Goal: Information Seeking & Learning: Check status

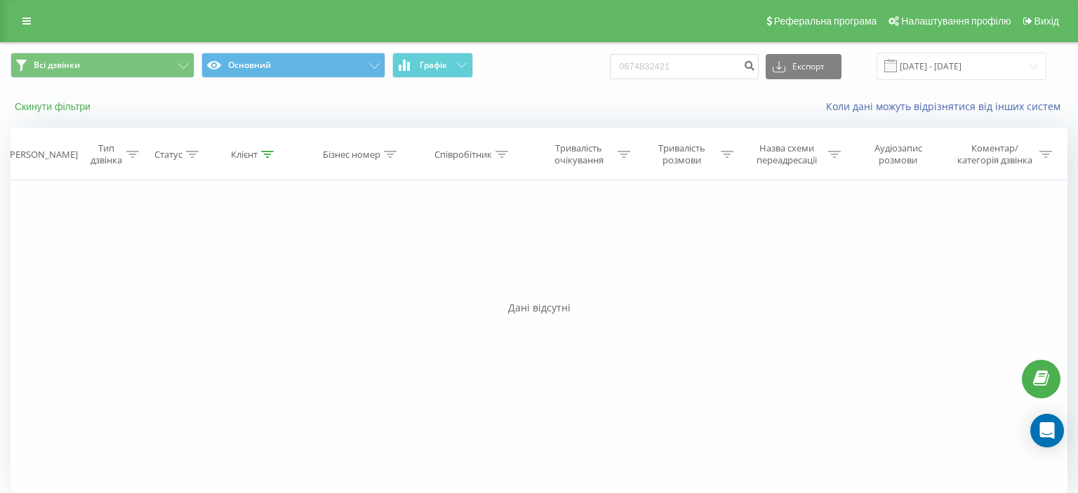
click at [60, 106] on button "Скинути фільтри" at bounding box center [54, 106] width 87 height 13
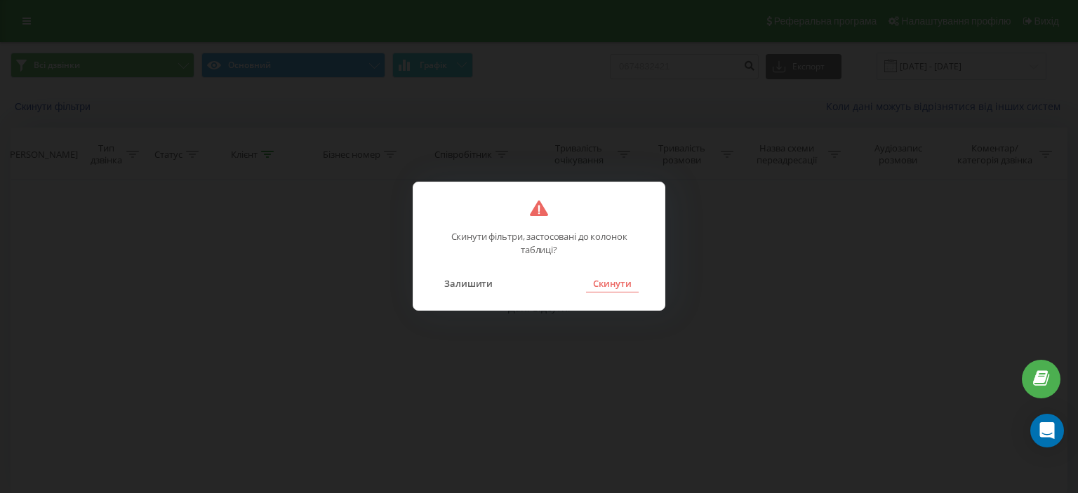
click at [625, 285] on button "Скинути" at bounding box center [612, 283] width 53 height 18
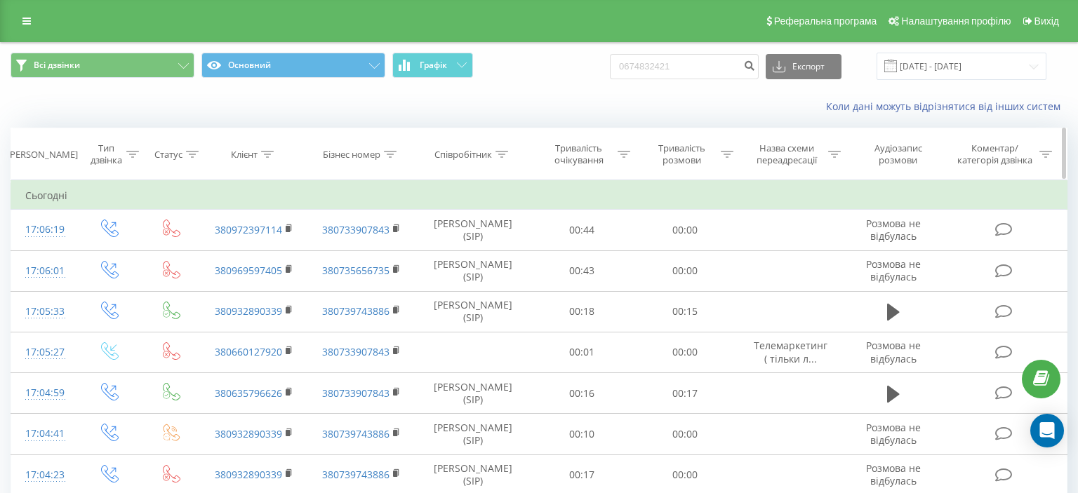
click at [504, 156] on icon at bounding box center [502, 154] width 13 height 7
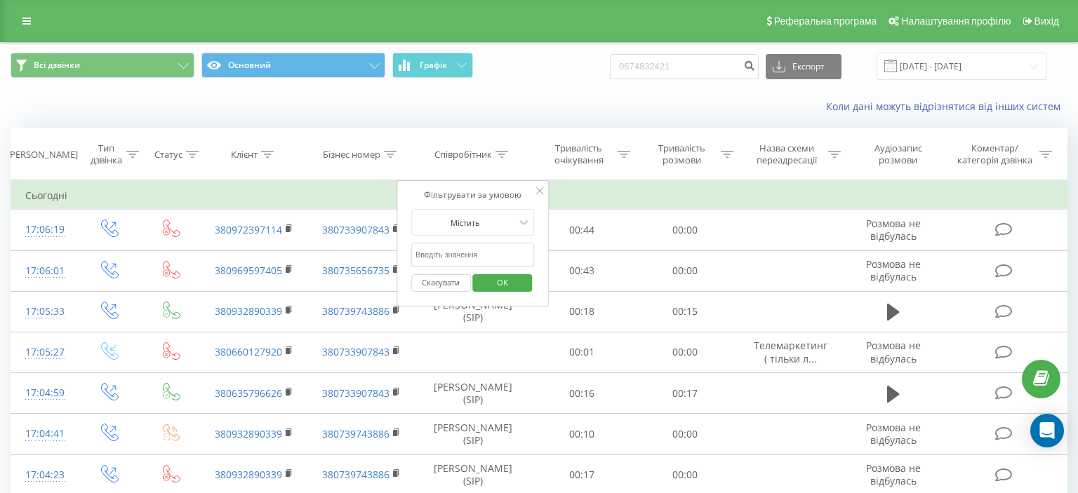
click at [443, 255] on input "text" at bounding box center [473, 255] width 124 height 25
type input "Борщовська"
click at [503, 280] on span "OK" at bounding box center [502, 283] width 39 height 22
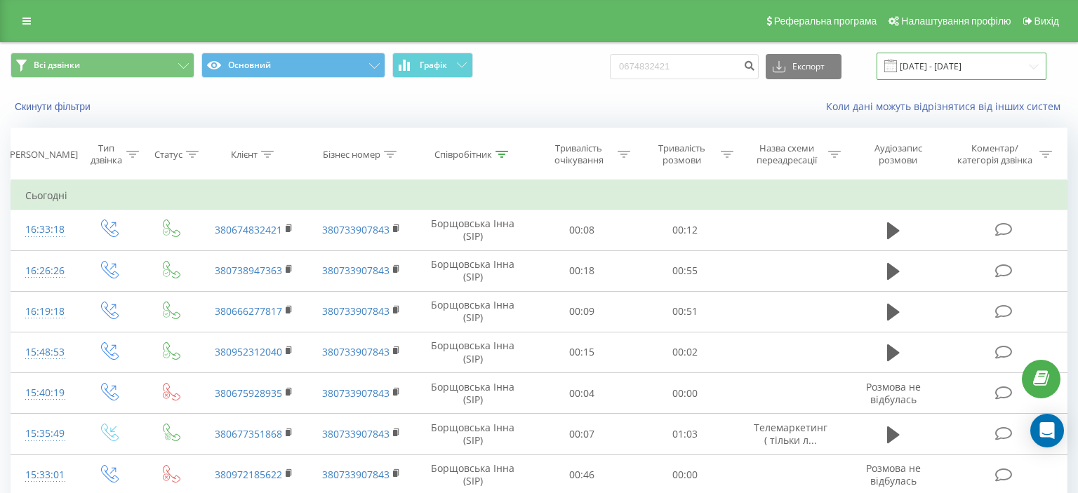
click at [1035, 67] on input "[DATE] - [DATE]" at bounding box center [962, 66] width 170 height 27
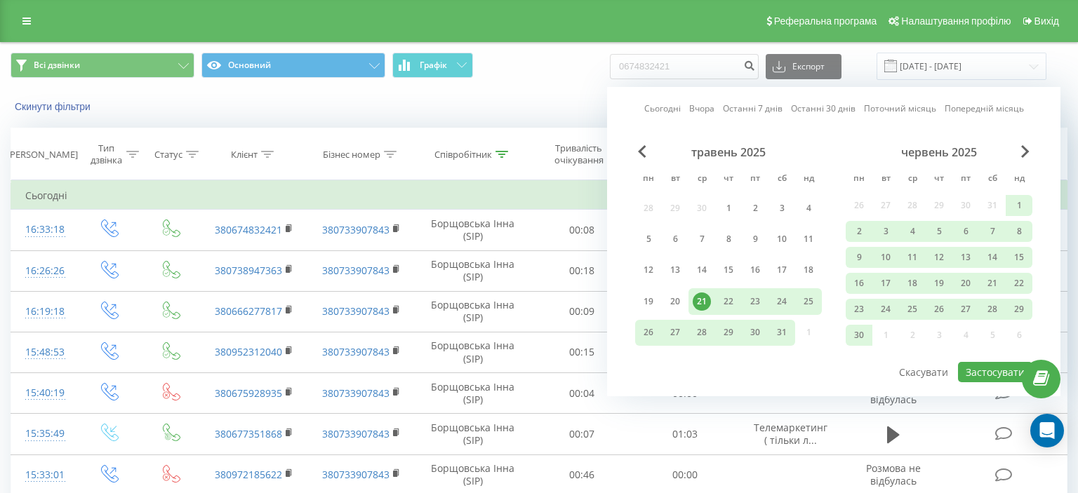
click at [661, 106] on link "Сьогодні" at bounding box center [662, 108] width 36 height 13
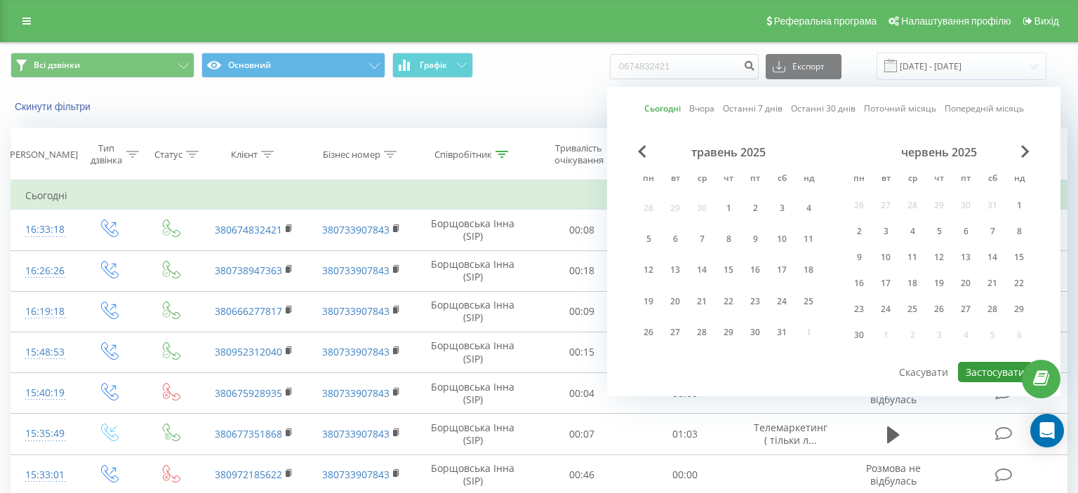
click at [995, 372] on button "Застосувати" at bounding box center [995, 372] width 74 height 20
type input "21.08.2025 - 21.08.2025"
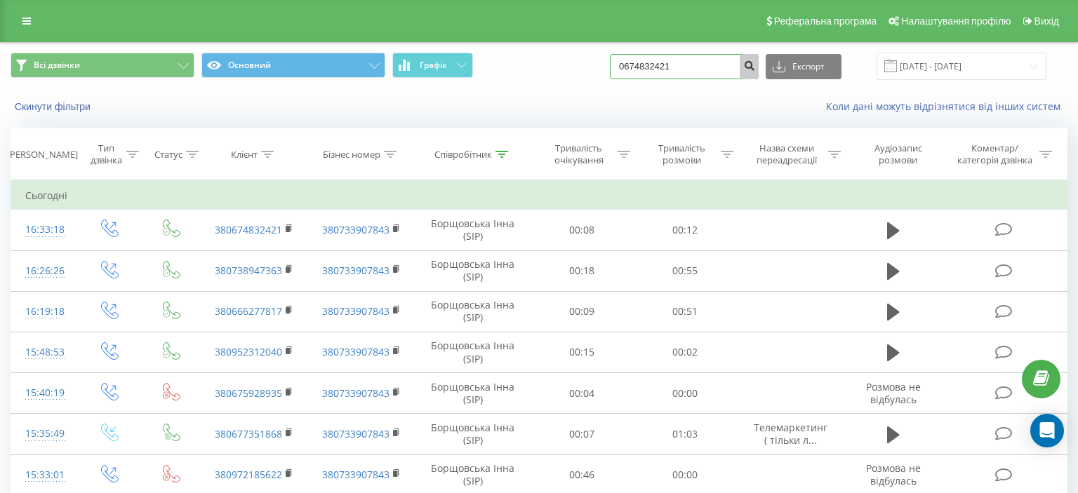
drag, startPoint x: 636, startPoint y: 66, endPoint x: 757, endPoint y: 66, distance: 120.7
click at [757, 66] on form "0674832421" at bounding box center [684, 66] width 149 height 25
paste input "(099) 088 48 5"
click at [727, 63] on input "(099) 088 48 51" at bounding box center [684, 66] width 149 height 25
click at [656, 67] on input "(099) 088 48 51" at bounding box center [684, 66] width 149 height 25
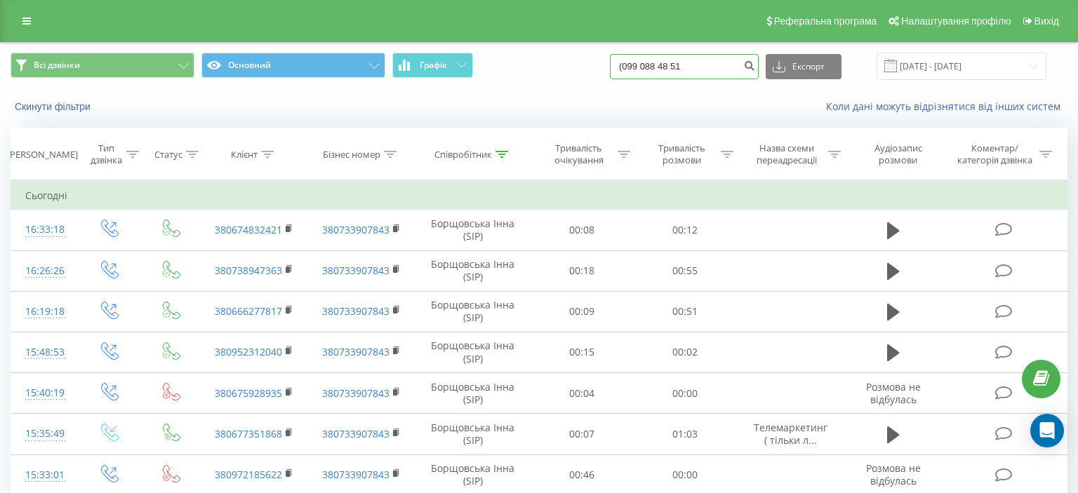
click at [639, 69] on input "(099 088 48 51" at bounding box center [684, 66] width 149 height 25
type input "099 088 48 51"
click at [755, 62] on icon "submit" at bounding box center [749, 64] width 12 height 8
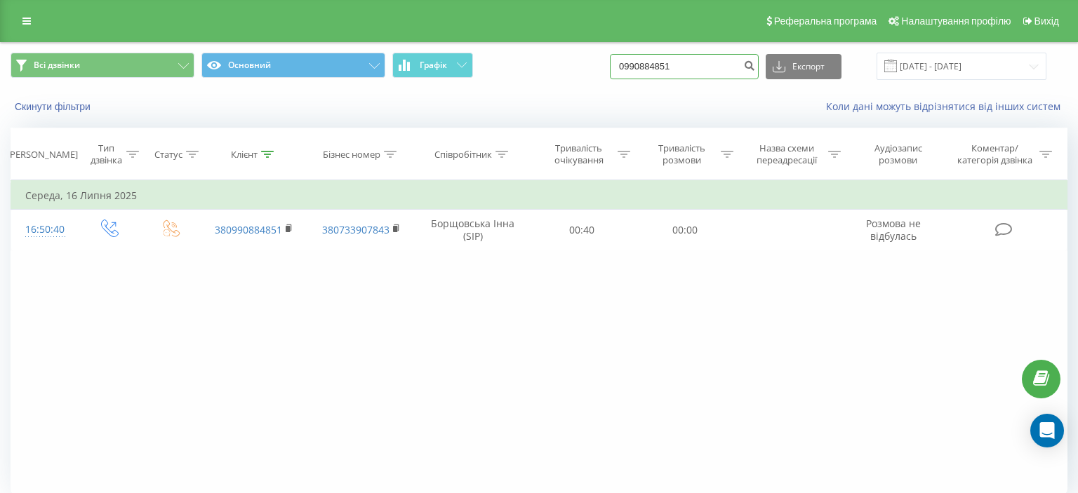
drag, startPoint x: 634, startPoint y: 69, endPoint x: 726, endPoint y: 65, distance: 92.7
click at [726, 65] on input "0990884851" at bounding box center [684, 66] width 149 height 25
paste input "634239234"
type input "0634239234"
click at [755, 65] on icon "submit" at bounding box center [749, 64] width 12 height 8
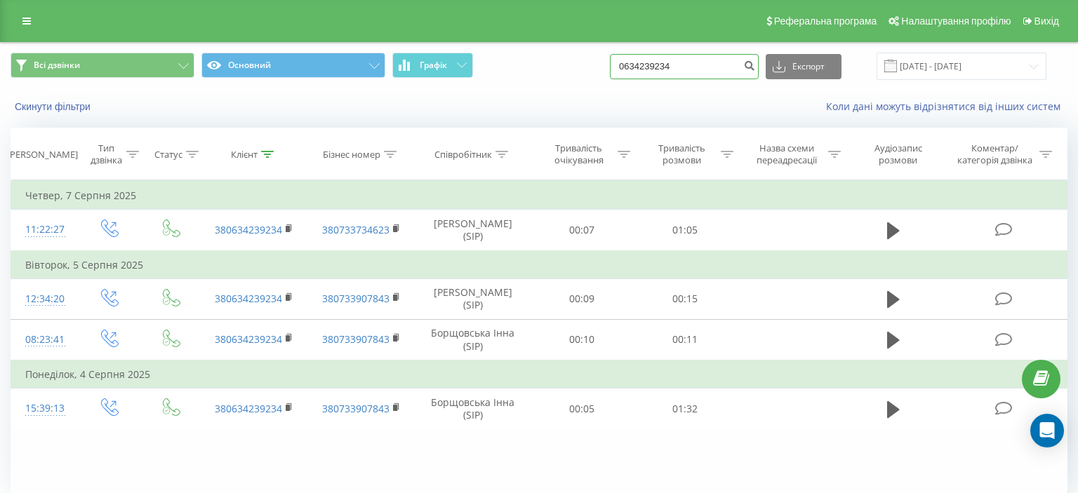
drag, startPoint x: 636, startPoint y: 67, endPoint x: 703, endPoint y: 60, distance: 67.7
click at [709, 58] on input "0634239234" at bounding box center [684, 66] width 149 height 25
paste input "505121743"
type input "0505121743"
click at [754, 66] on icon "submit" at bounding box center [749, 64] width 12 height 8
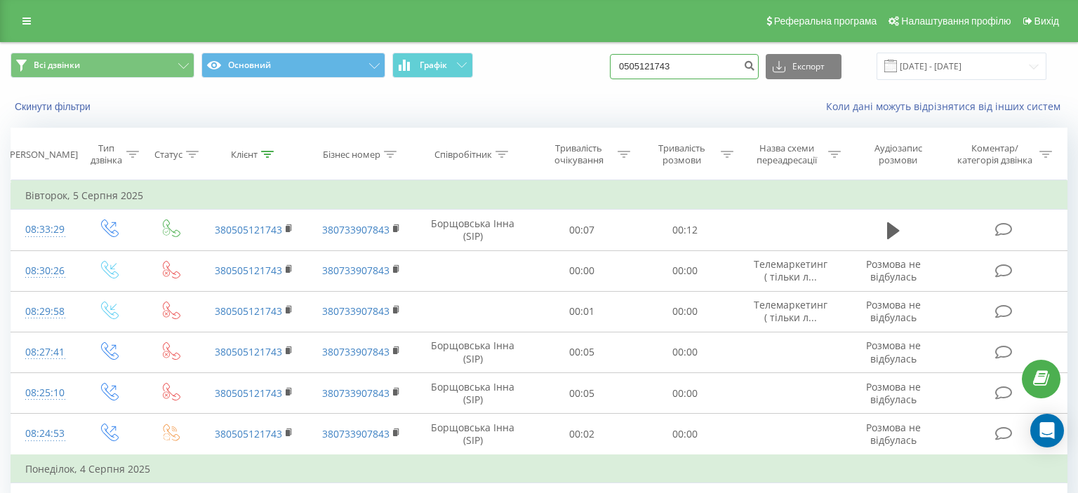
drag, startPoint x: 637, startPoint y: 67, endPoint x: 717, endPoint y: 63, distance: 79.4
click at [717, 63] on input "0505121743" at bounding box center [684, 66] width 149 height 25
paste input "669466594"
type input "0669466594"
click at [755, 65] on icon "submit" at bounding box center [749, 64] width 12 height 8
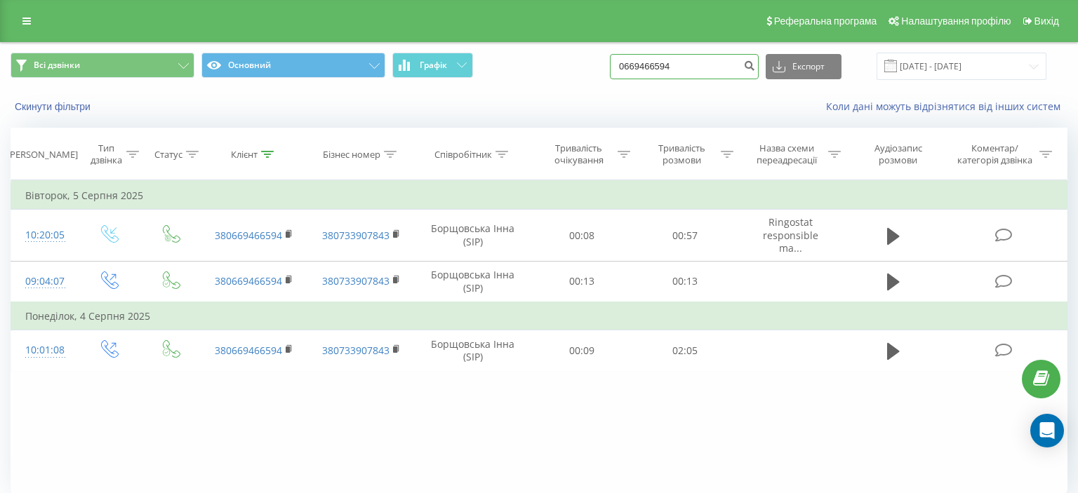
drag, startPoint x: 635, startPoint y: 69, endPoint x: 698, endPoint y: 67, distance: 62.5
click at [698, 67] on input "0669466594" at bounding box center [684, 66] width 149 height 25
paste input "80075901"
type input "0680075901"
click at [754, 66] on icon "submit" at bounding box center [749, 64] width 12 height 8
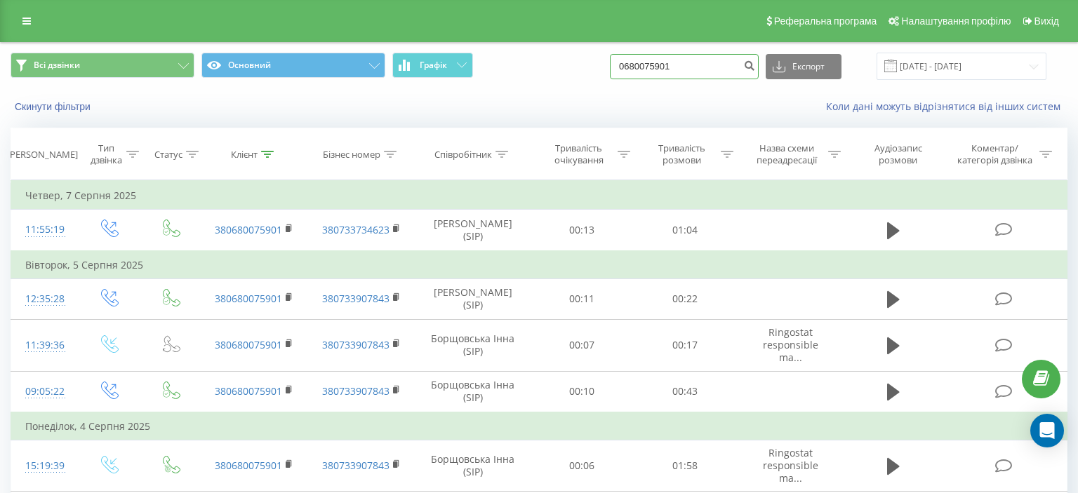
drag, startPoint x: 633, startPoint y: 69, endPoint x: 698, endPoint y: 68, distance: 64.6
click at [698, 68] on input "0680075901" at bounding box center [684, 66] width 149 height 25
paste input "976639125"
type input "0976639125"
click at [755, 66] on icon "submit" at bounding box center [749, 64] width 12 height 8
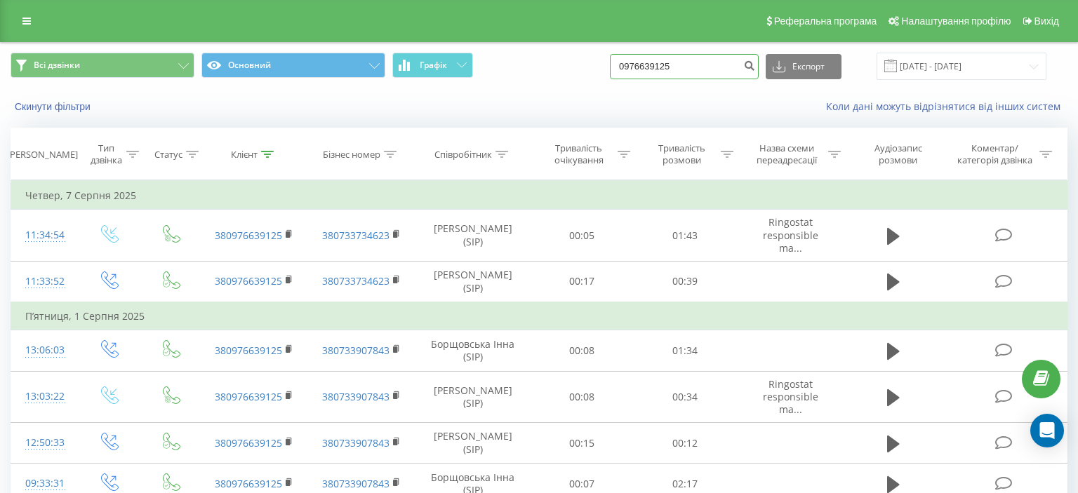
drag, startPoint x: 633, startPoint y: 69, endPoint x: 698, endPoint y: 64, distance: 64.8
click at [698, 61] on input "0976639125" at bounding box center [684, 66] width 149 height 25
paste input "[PHONE_NUMBER]"
click at [658, 69] on input "[PHONE_NUMBER]" at bounding box center [684, 66] width 149 height 25
click at [639, 66] on input "(096 513 67 44" at bounding box center [684, 66] width 149 height 25
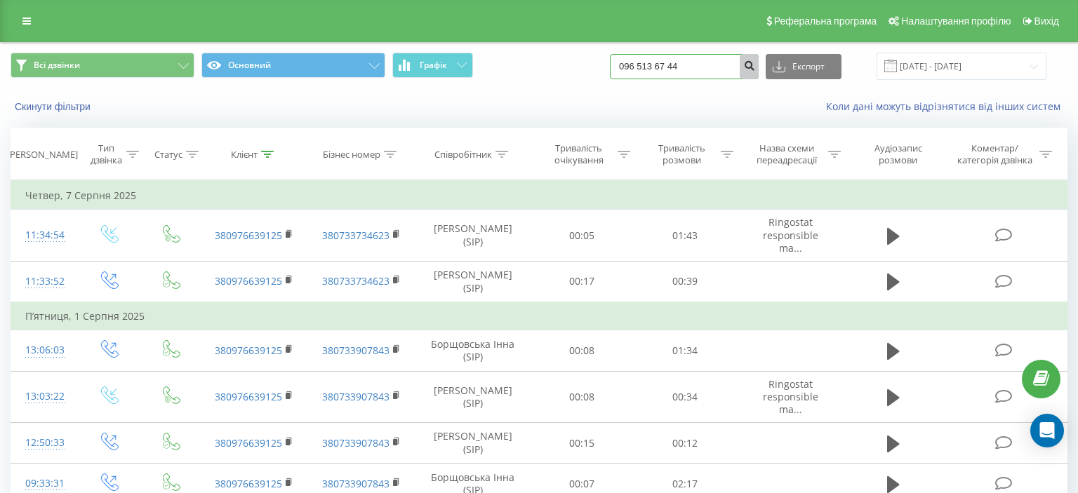
type input "096 513 67 44"
click at [755, 67] on icon "submit" at bounding box center [749, 64] width 12 height 8
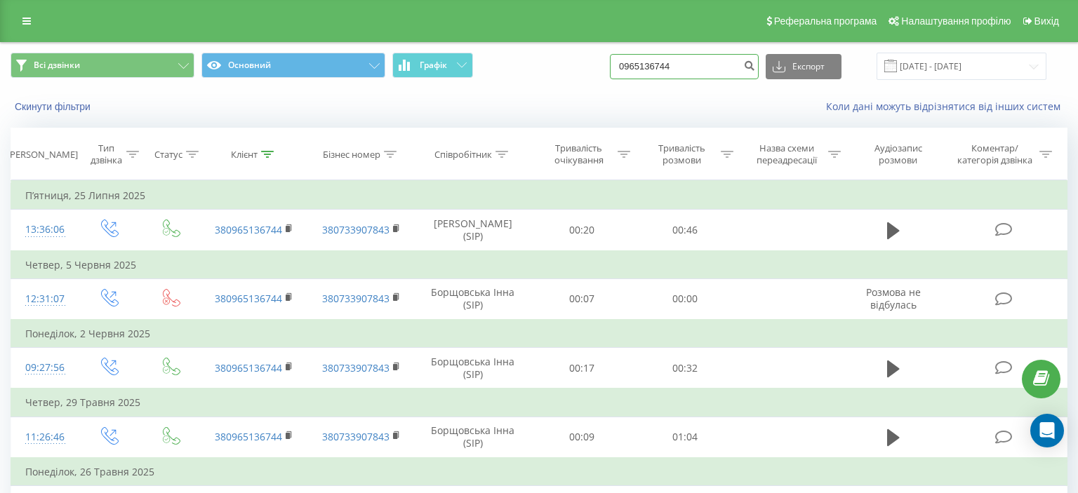
drag, startPoint x: 633, startPoint y: 66, endPoint x: 707, endPoint y: 64, distance: 73.7
click at [707, 64] on input "0965136744" at bounding box center [684, 66] width 149 height 25
paste input "(098) 495 02 31"
click at [656, 66] on input "(098) 495 02 31" at bounding box center [684, 66] width 149 height 25
click at [641, 68] on input "(098 495 02 31" at bounding box center [684, 66] width 149 height 25
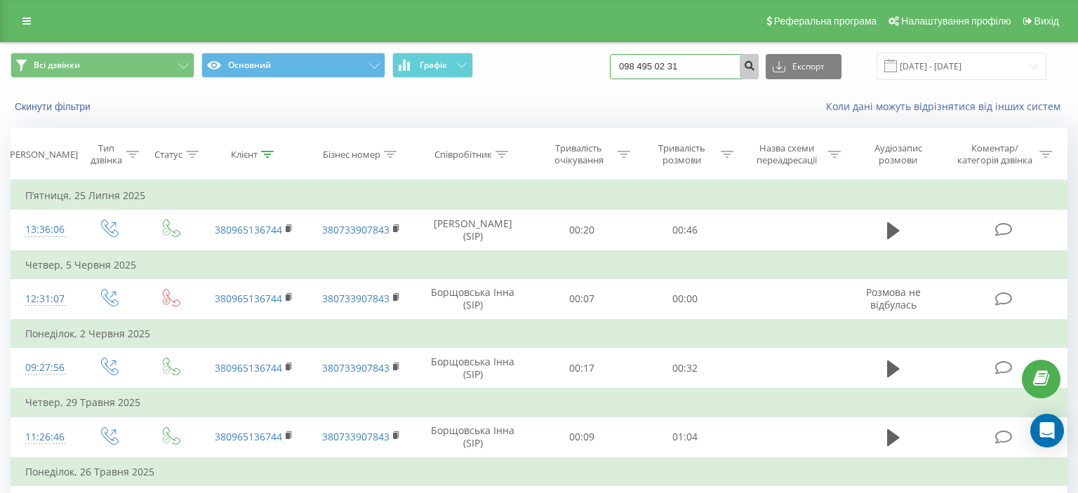
type input "098 495 02 31"
click at [755, 66] on icon "submit" at bounding box center [749, 64] width 12 height 8
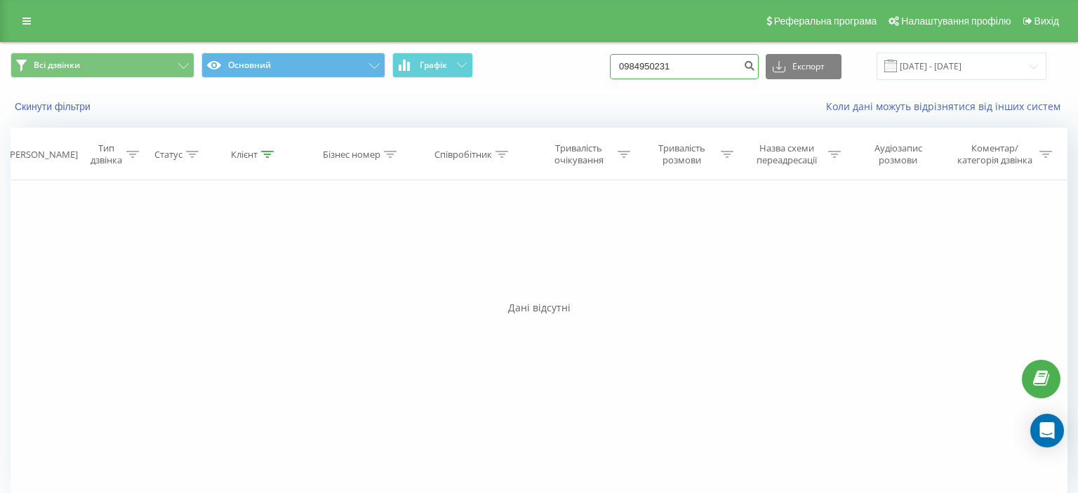
drag, startPoint x: 633, startPoint y: 65, endPoint x: 705, endPoint y: 61, distance: 71.7
click at [706, 56] on input "0984950231" at bounding box center [684, 66] width 149 height 25
paste input "[PHONE_NUMBER]"
click at [657, 66] on input "[PHONE_NUMBER]" at bounding box center [684, 66] width 149 height 25
click at [640, 67] on input "(063 361 20 25" at bounding box center [684, 66] width 149 height 25
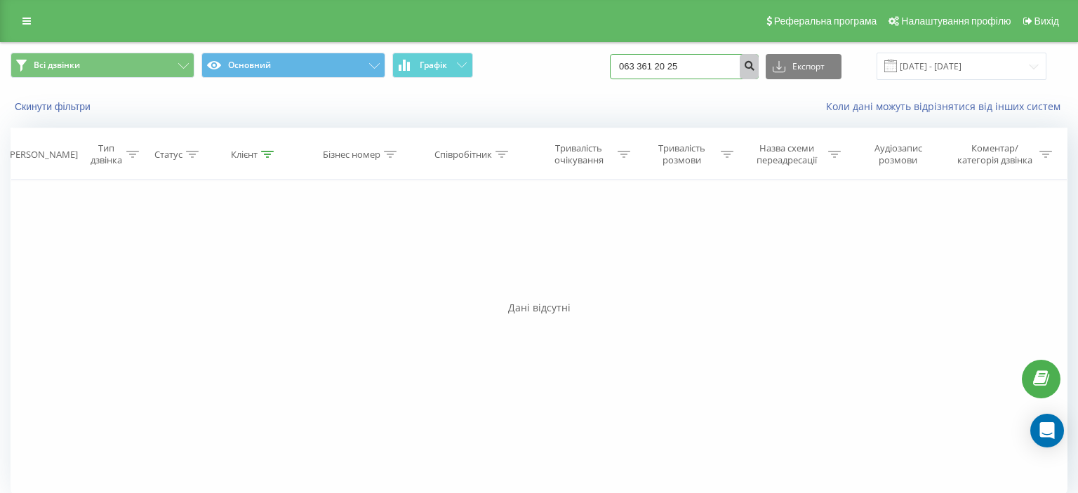
type input "063 361 20 25"
click at [755, 67] on icon "submit" at bounding box center [749, 64] width 12 height 8
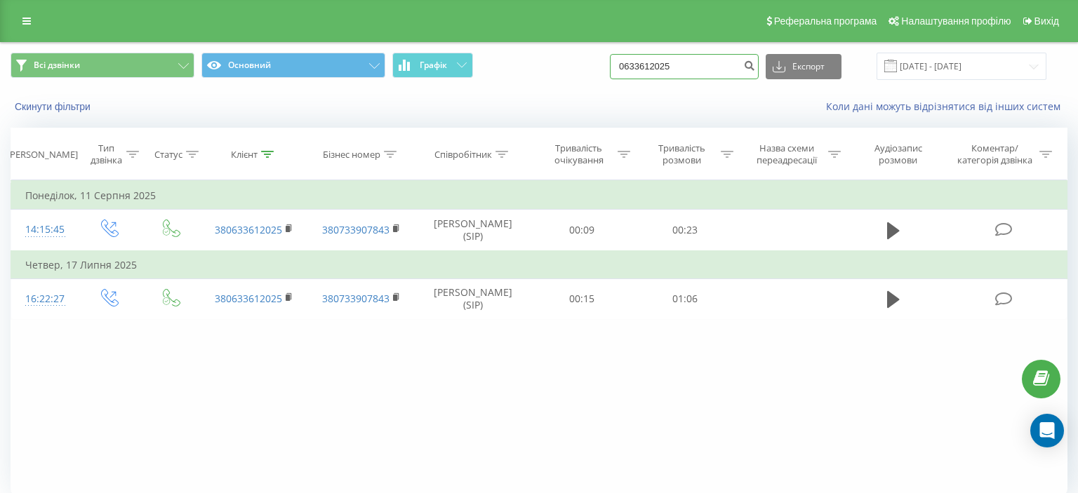
drag, startPoint x: 633, startPoint y: 72, endPoint x: 729, endPoint y: 69, distance: 95.5
click at [729, 69] on input "0633612025" at bounding box center [684, 66] width 149 height 25
paste input "[PHONE_NUMBER]"
click at [658, 74] on input "[PHONE_NUMBER]" at bounding box center [684, 66] width 149 height 25
click at [641, 67] on input "(097 714 95 53" at bounding box center [684, 66] width 149 height 25
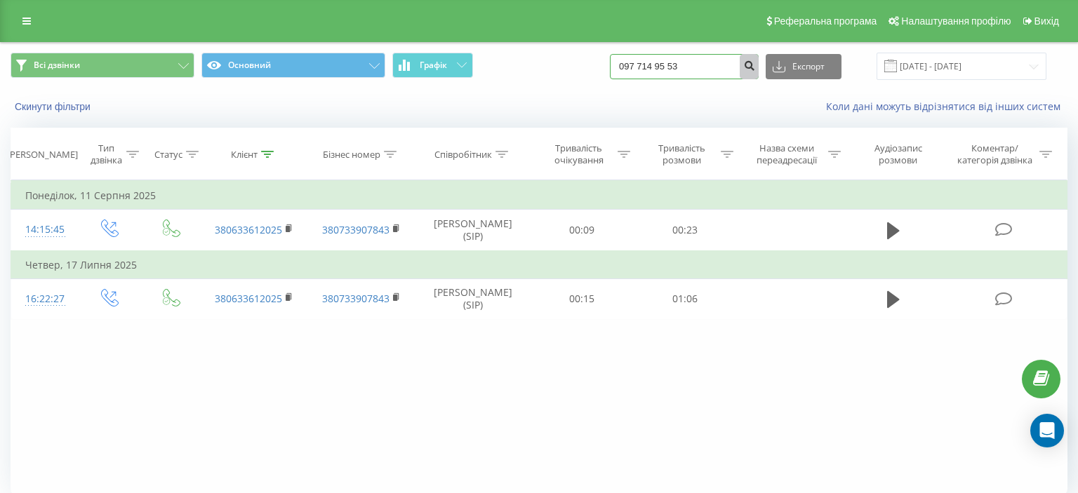
type input "097 714 95 53"
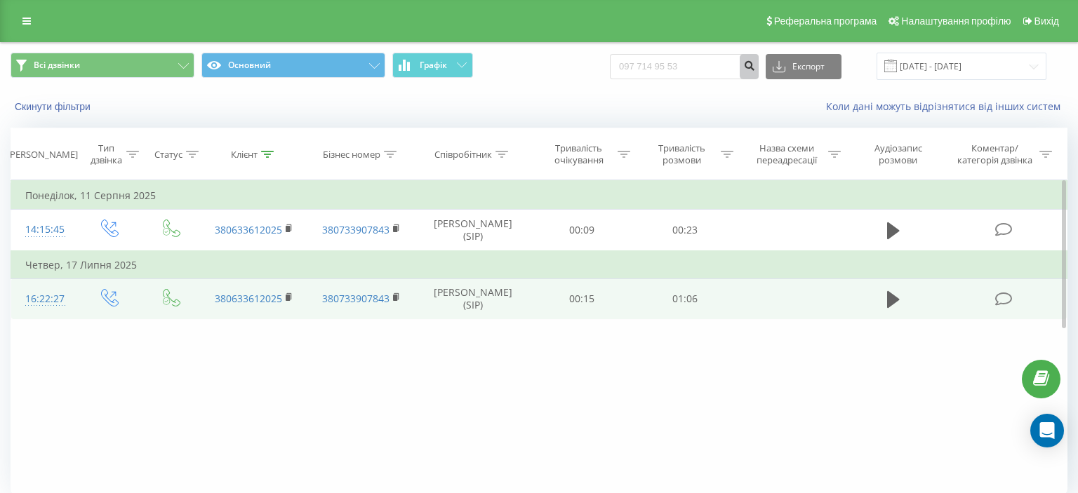
drag, startPoint x: 756, startPoint y: 67, endPoint x: 494, endPoint y: 291, distance: 344.0
click at [755, 67] on icon "submit" at bounding box center [749, 64] width 12 height 8
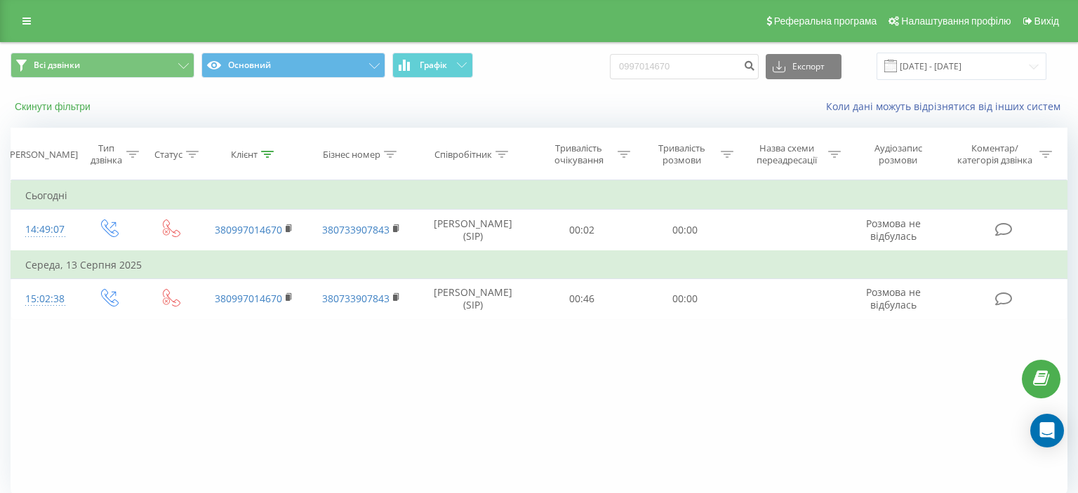
click at [74, 105] on button "Скинути фільтри" at bounding box center [54, 106] width 87 height 13
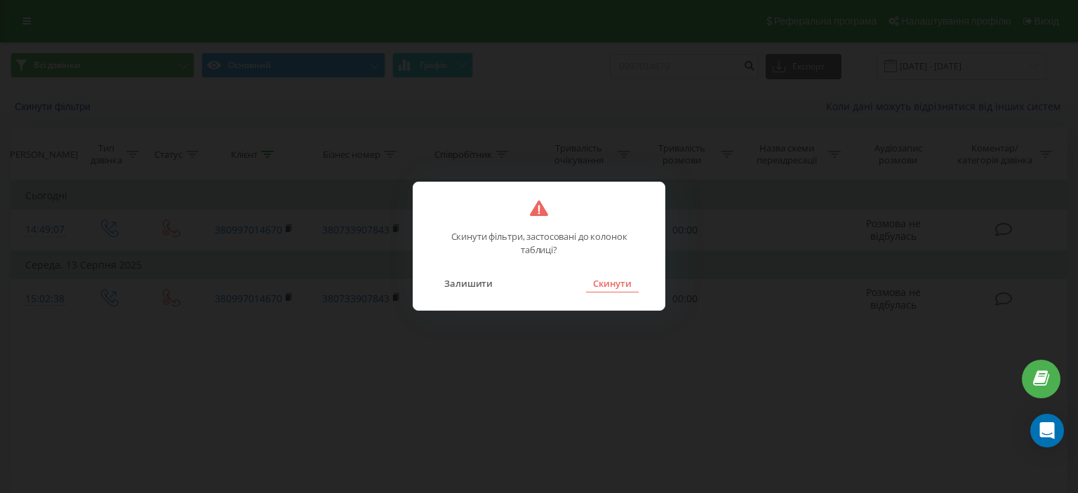
click at [616, 285] on button "Скинути" at bounding box center [612, 283] width 53 height 18
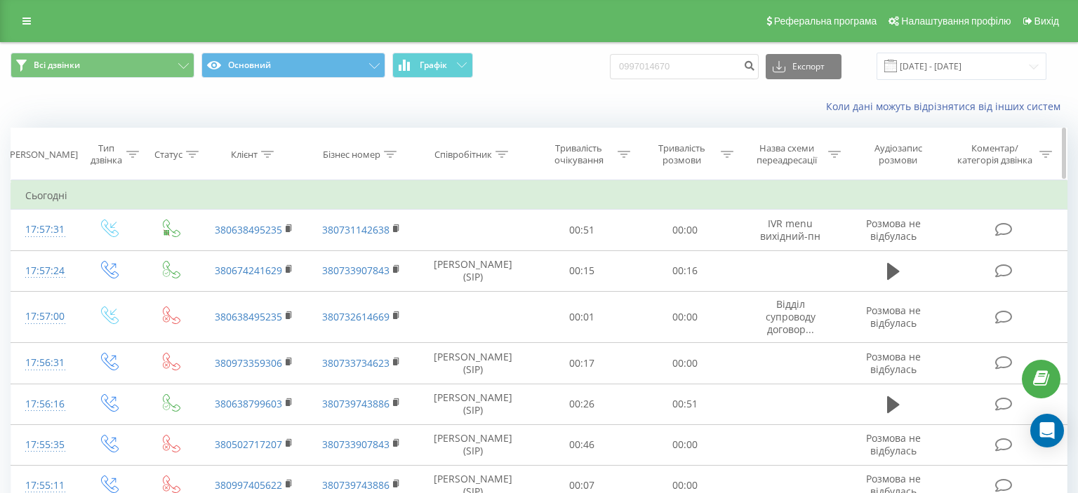
click at [506, 151] on icon at bounding box center [502, 154] width 13 height 7
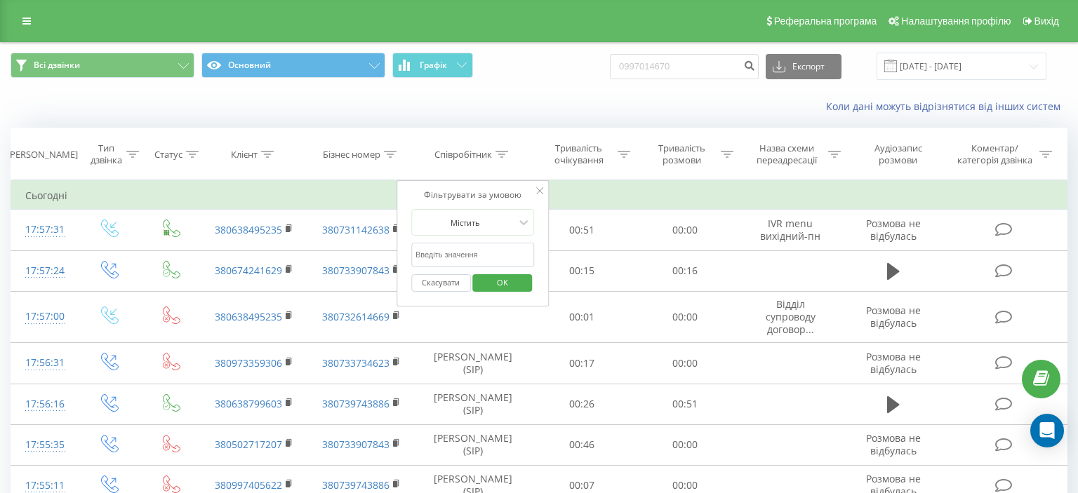
click at [453, 257] on input "text" at bounding box center [473, 255] width 124 height 25
type input "Борщовська"
click at [486, 279] on span "OK" at bounding box center [502, 283] width 39 height 22
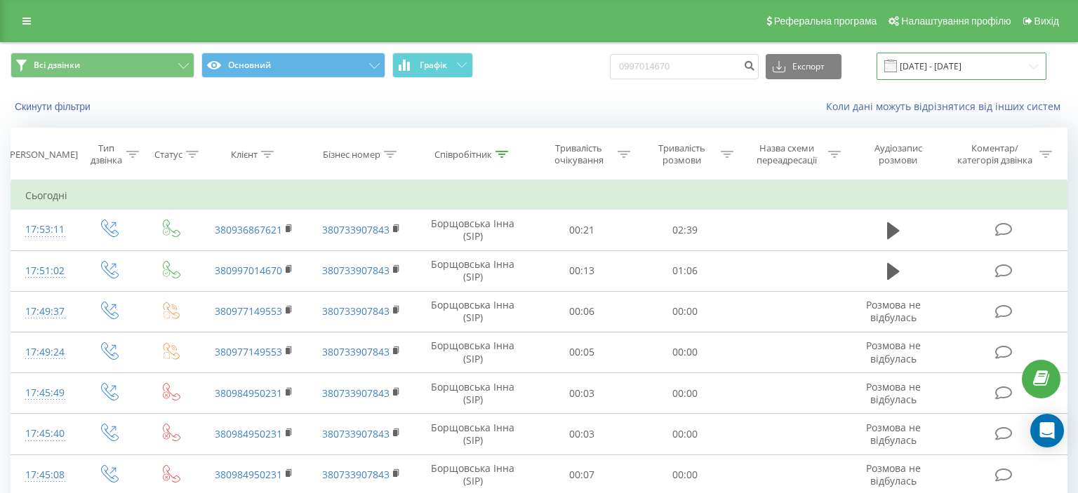
click at [1032, 66] on input "[DATE] - [DATE]" at bounding box center [962, 66] width 170 height 27
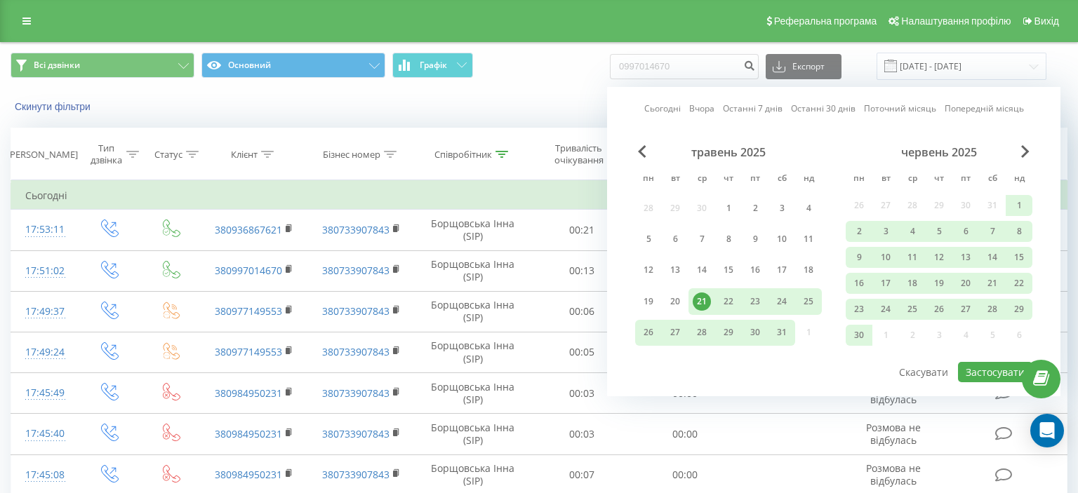
click at [661, 109] on link "Сьогодні" at bounding box center [662, 108] width 36 height 13
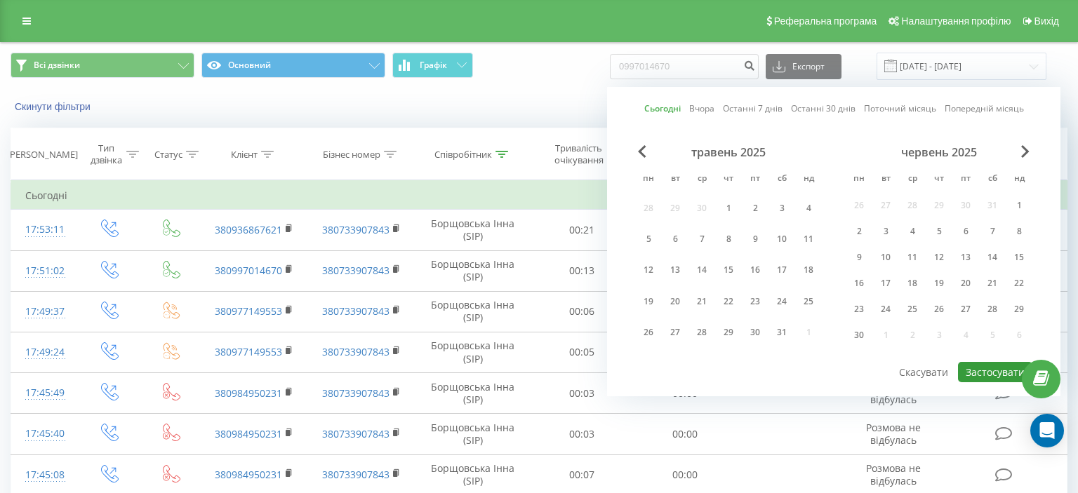
click at [1001, 373] on button "Застосувати" at bounding box center [995, 372] width 74 height 20
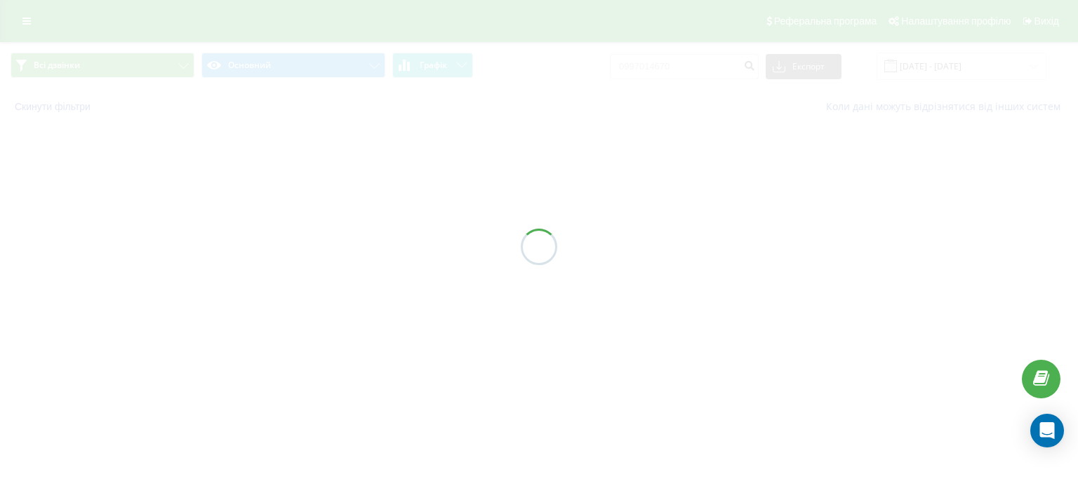
type input "[DATE] - [DATE]"
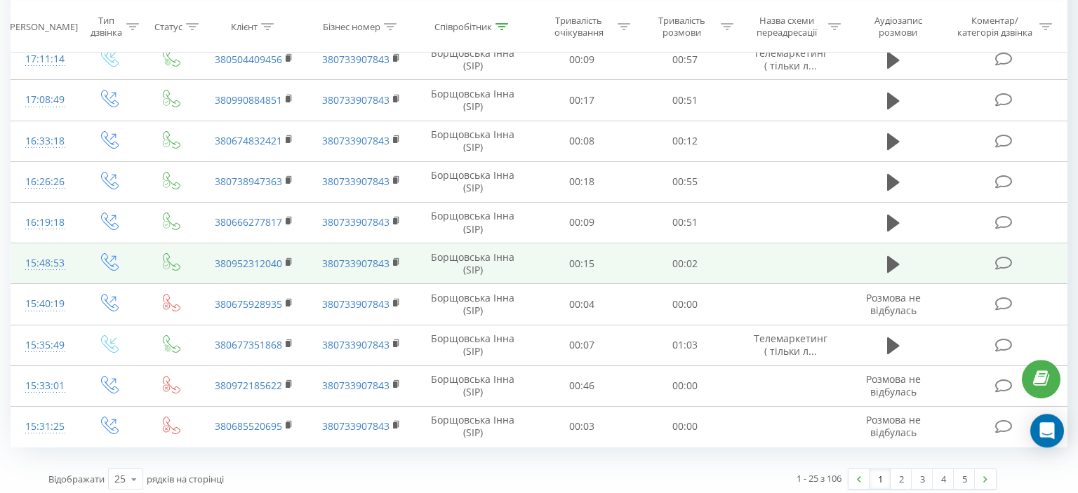
scroll to position [786, 0]
